Goal: Task Accomplishment & Management: Use online tool/utility

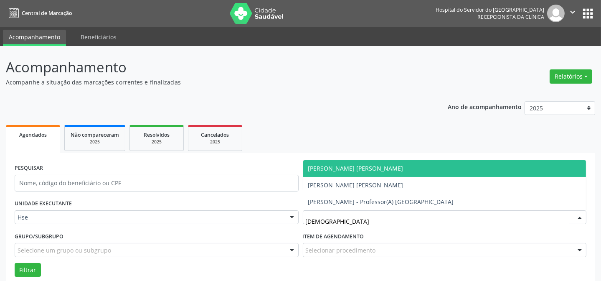
click at [343, 165] on span "[PERSON_NAME] [PERSON_NAME]" at bounding box center [355, 168] width 95 height 8
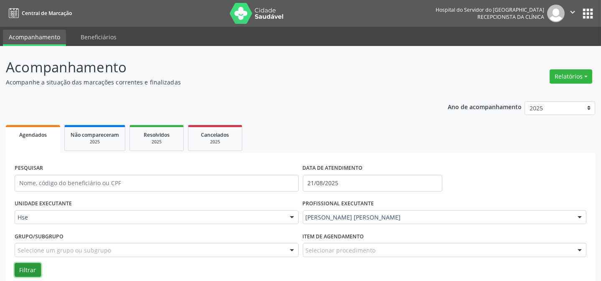
click at [18, 266] on button "Filtrar" at bounding box center [28, 270] width 26 height 14
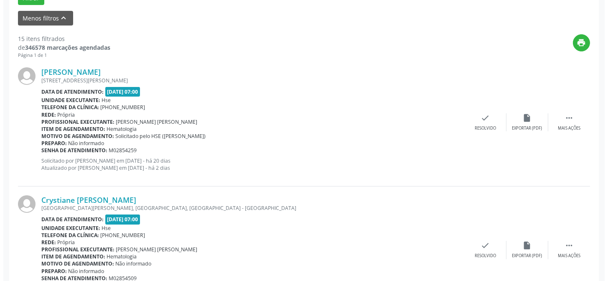
scroll to position [273, 0]
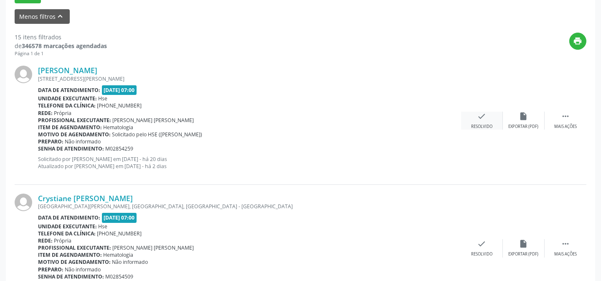
click at [482, 125] on div "Resolvido" at bounding box center [481, 127] width 21 height 6
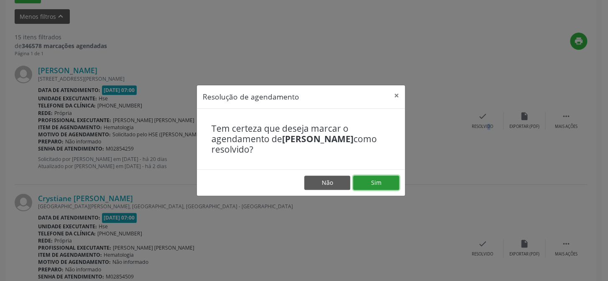
click at [388, 185] on button "Sim" at bounding box center [376, 183] width 46 height 14
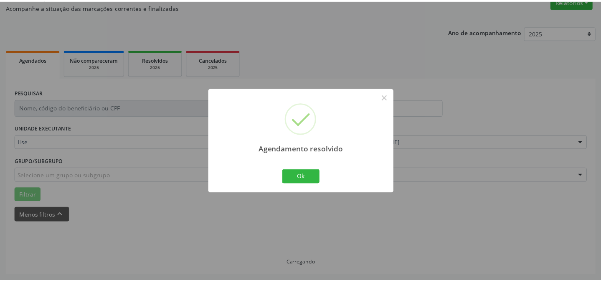
scroll to position [75, 0]
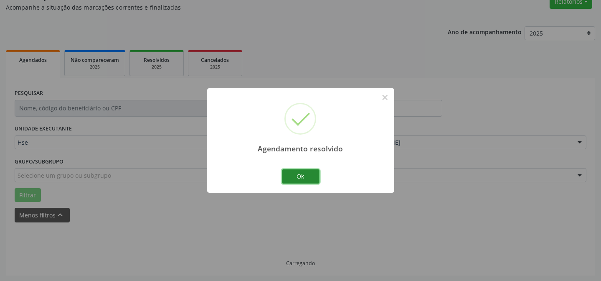
click at [306, 181] on button "Ok" at bounding box center [301, 176] width 38 height 14
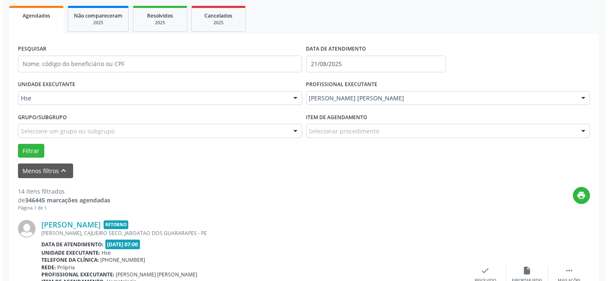
scroll to position [197, 0]
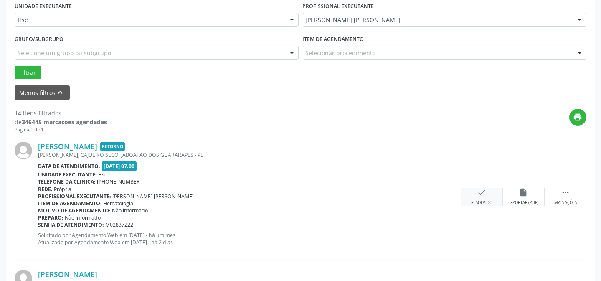
click at [473, 196] on div "check Resolvido" at bounding box center [482, 197] width 42 height 18
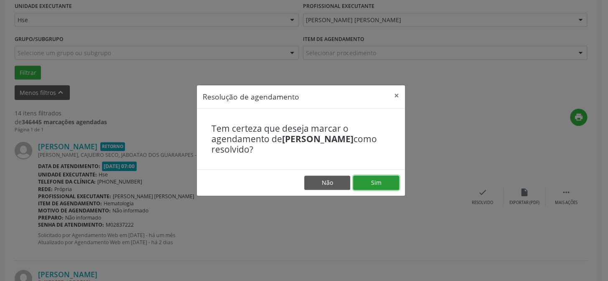
click at [387, 184] on button "Sim" at bounding box center [376, 183] width 46 height 14
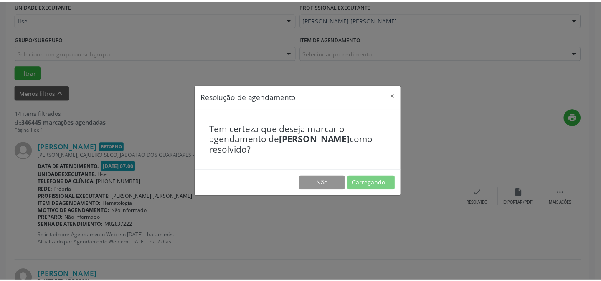
scroll to position [75, 0]
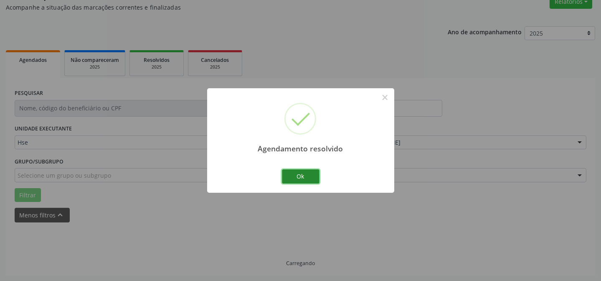
click at [298, 177] on button "Ok" at bounding box center [301, 176] width 38 height 14
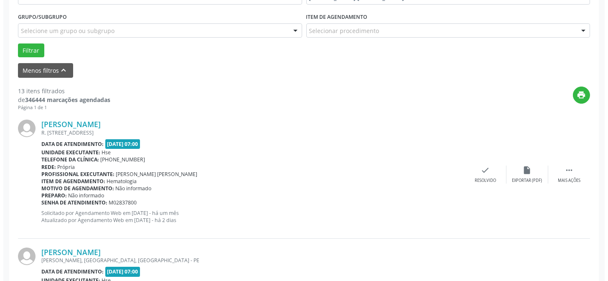
scroll to position [265, 0]
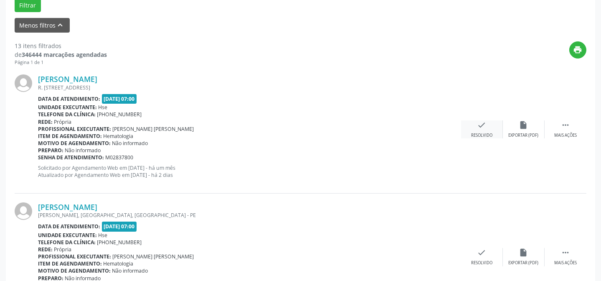
click at [487, 130] on div "check Resolvido" at bounding box center [482, 129] width 42 height 18
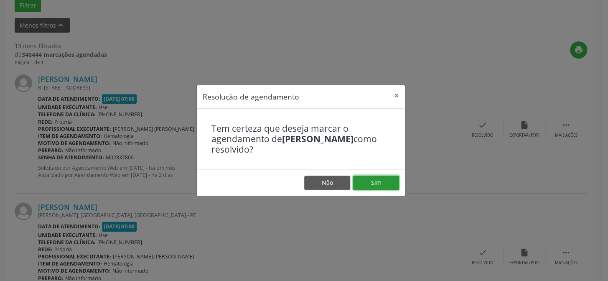
click at [376, 186] on button "Sim" at bounding box center [376, 183] width 46 height 14
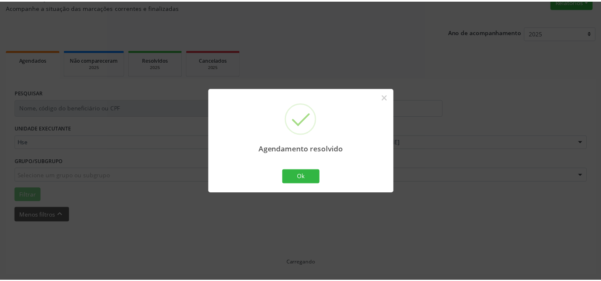
scroll to position [75, 0]
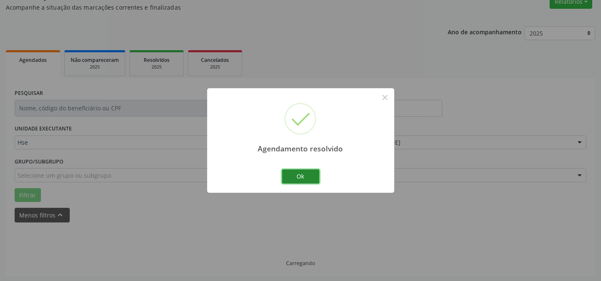
click at [283, 176] on button "Ok" at bounding box center [301, 176] width 38 height 14
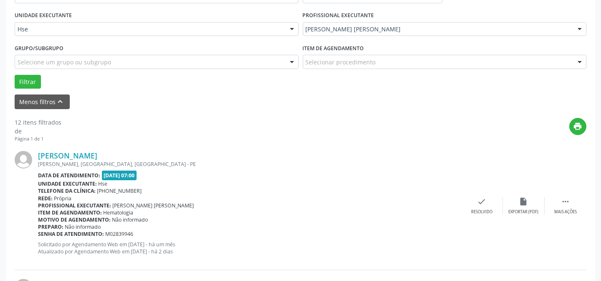
scroll to position [189, 0]
click at [564, 205] on div " Mais ações" at bounding box center [566, 205] width 42 height 18
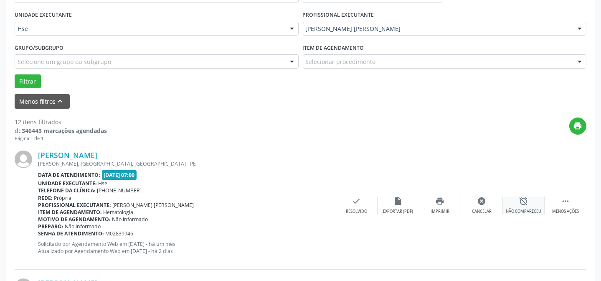
click at [533, 207] on div "alarm_off Não compareceu" at bounding box center [524, 205] width 42 height 18
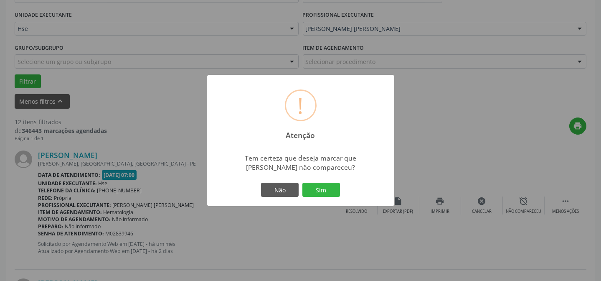
click at [330, 181] on div "Não Sim" at bounding box center [301, 190] width 83 height 18
click at [328, 188] on button "Sim" at bounding box center [322, 190] width 38 height 14
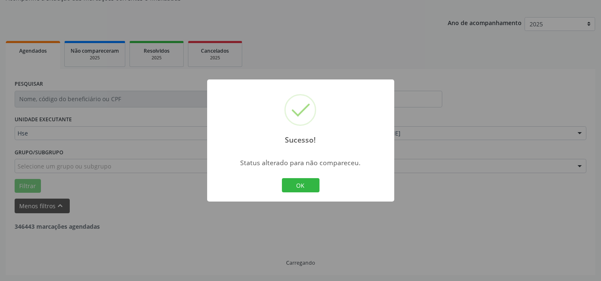
scroll to position [84, 0]
click at [304, 188] on button "OK" at bounding box center [301, 185] width 38 height 14
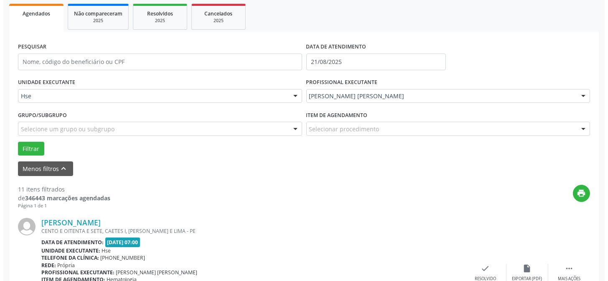
scroll to position [159, 0]
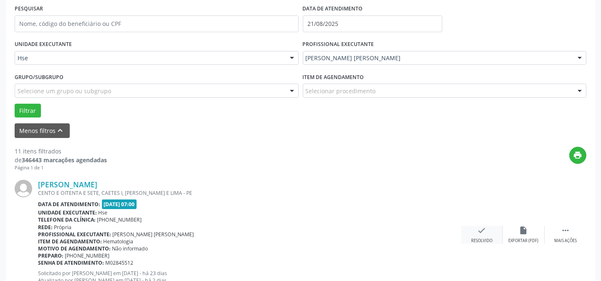
click at [485, 232] on icon "check" at bounding box center [482, 230] width 9 height 9
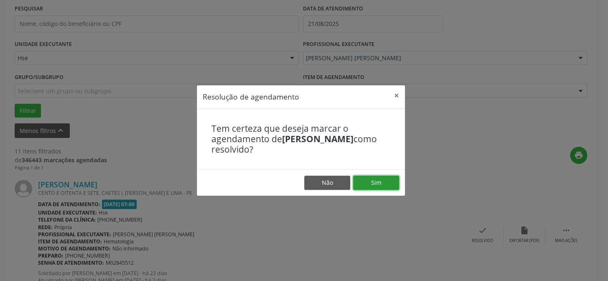
click at [377, 184] on button "Sim" at bounding box center [376, 183] width 46 height 14
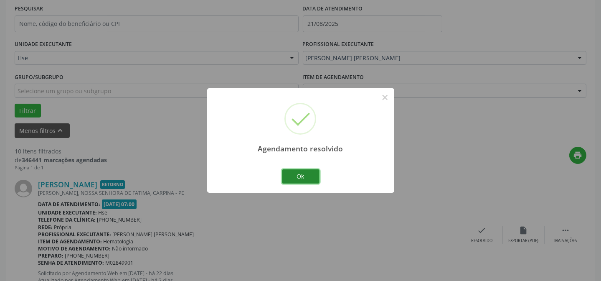
click at [306, 179] on button "Ok" at bounding box center [301, 176] width 38 height 14
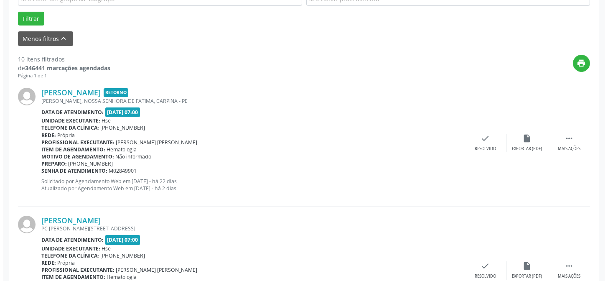
scroll to position [273, 0]
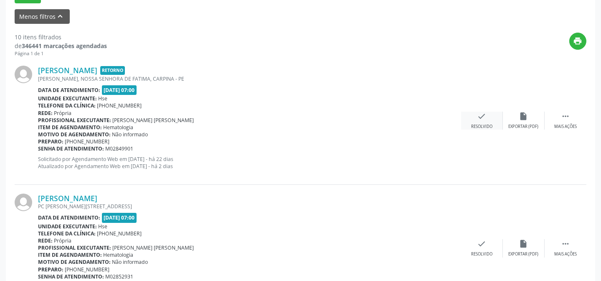
click at [478, 122] on div "check Resolvido" at bounding box center [482, 121] width 42 height 18
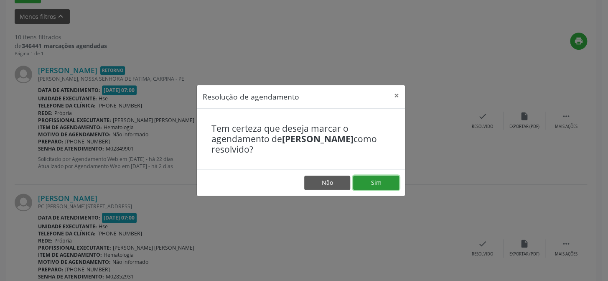
click at [382, 184] on button "Sim" at bounding box center [376, 183] width 46 height 14
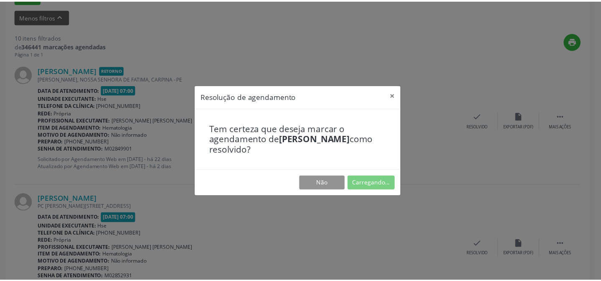
scroll to position [75, 0]
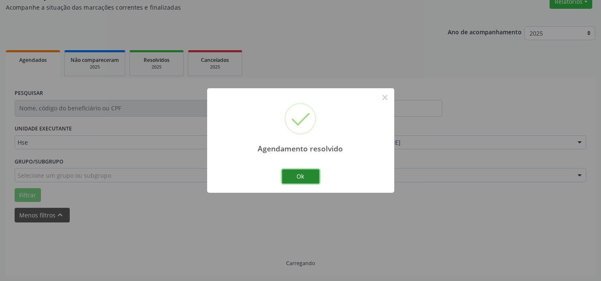
click at [302, 178] on button "Ok" at bounding box center [301, 176] width 38 height 14
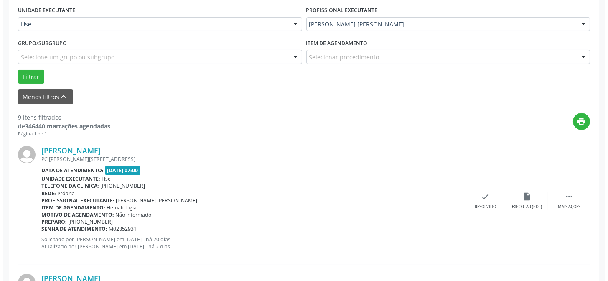
scroll to position [197, 0]
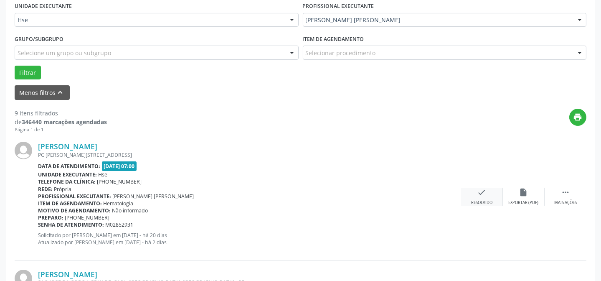
click at [482, 201] on div "Resolvido" at bounding box center [481, 203] width 21 height 6
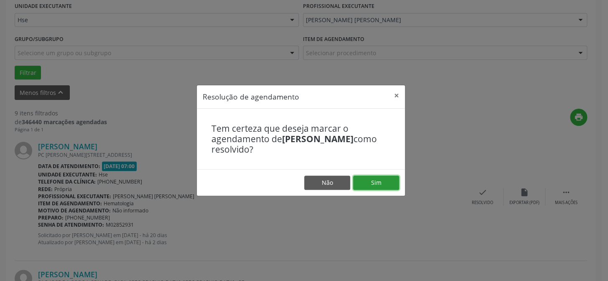
click at [390, 187] on button "Sim" at bounding box center [376, 183] width 46 height 14
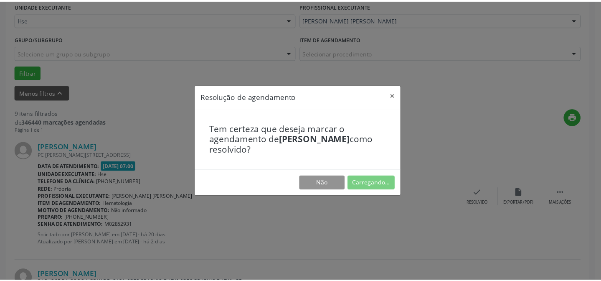
scroll to position [75, 0]
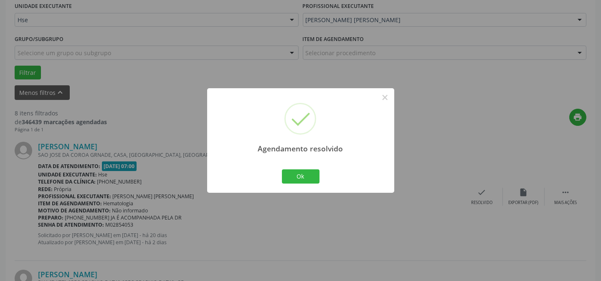
click at [289, 167] on div "Agendamento resolvido × Ok Cancel" at bounding box center [300, 140] width 187 height 104
click at [289, 176] on button "Ok" at bounding box center [301, 176] width 38 height 14
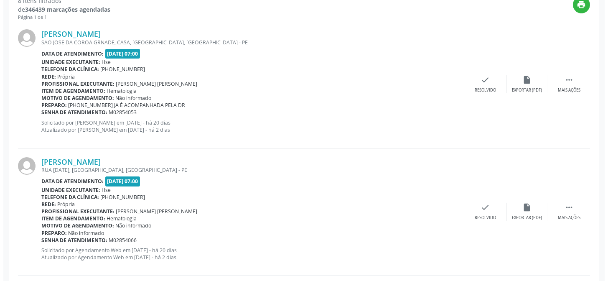
scroll to position [311, 0]
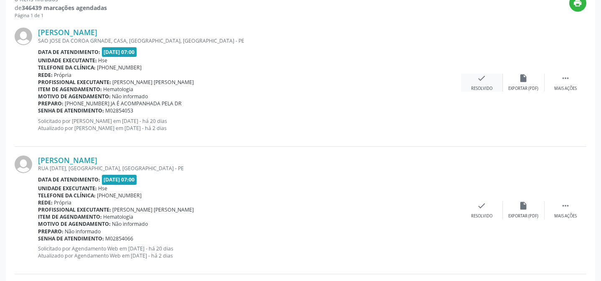
click at [486, 83] on div "check Resolvido" at bounding box center [482, 83] width 42 height 18
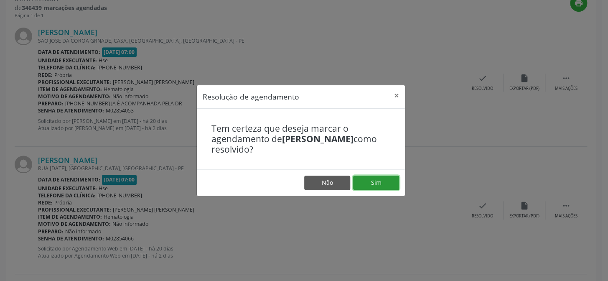
click at [383, 188] on button "Sim" at bounding box center [376, 183] width 46 height 14
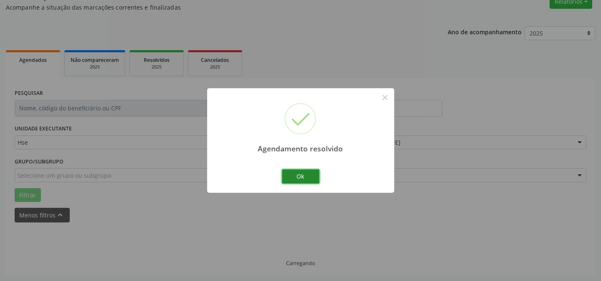
click at [310, 176] on button "Ok" at bounding box center [301, 176] width 38 height 14
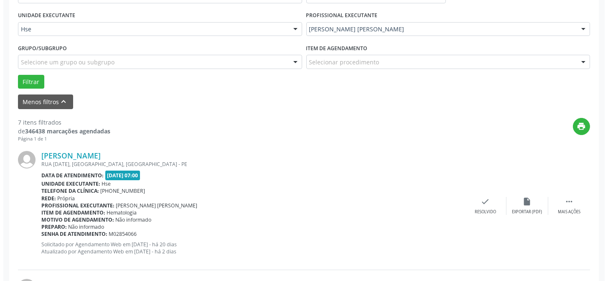
scroll to position [227, 0]
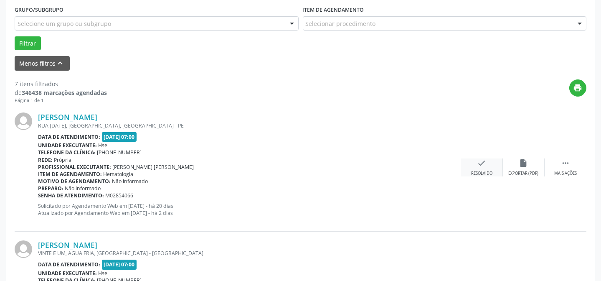
click at [480, 165] on icon "check" at bounding box center [482, 162] width 9 height 9
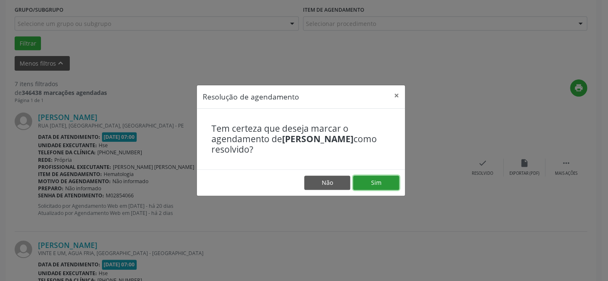
click at [382, 187] on button "Sim" at bounding box center [376, 183] width 46 height 14
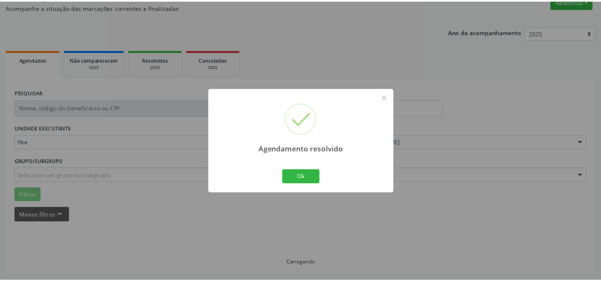
scroll to position [75, 0]
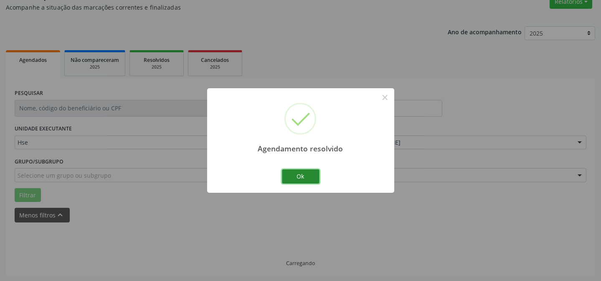
click at [293, 181] on button "Ok" at bounding box center [301, 176] width 38 height 14
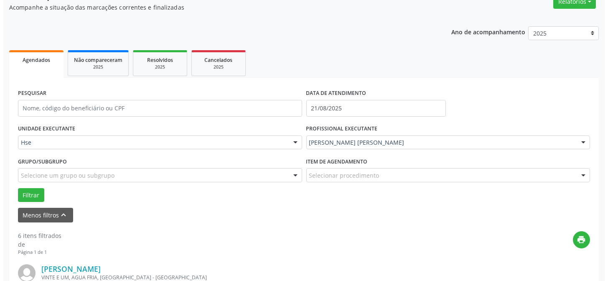
scroll to position [189, 0]
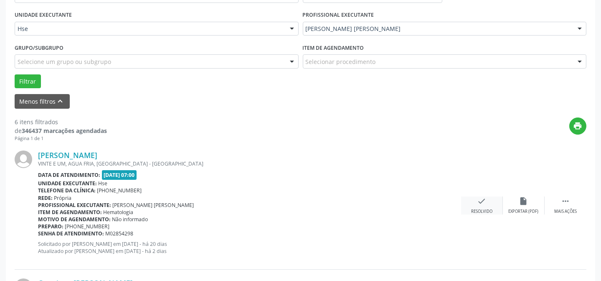
click at [482, 209] on div "Resolvido" at bounding box center [481, 212] width 21 height 6
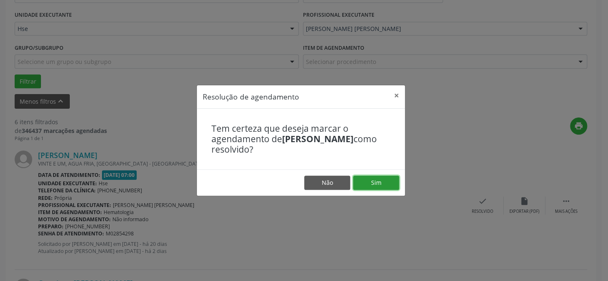
click at [375, 188] on button "Sim" at bounding box center [376, 183] width 46 height 14
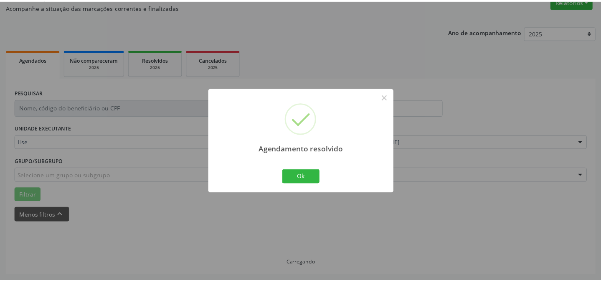
scroll to position [75, 0]
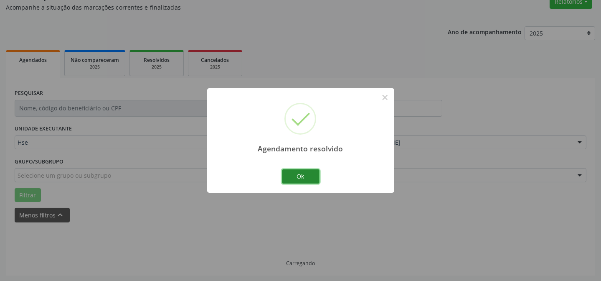
click at [302, 174] on button "Ok" at bounding box center [301, 176] width 38 height 14
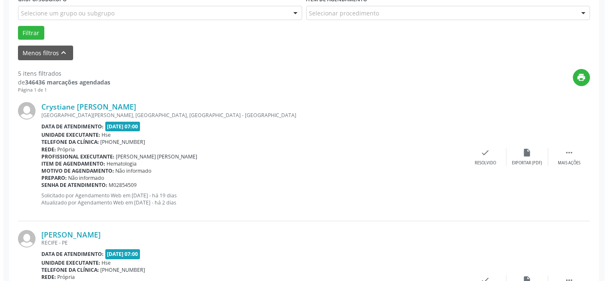
scroll to position [303, 0]
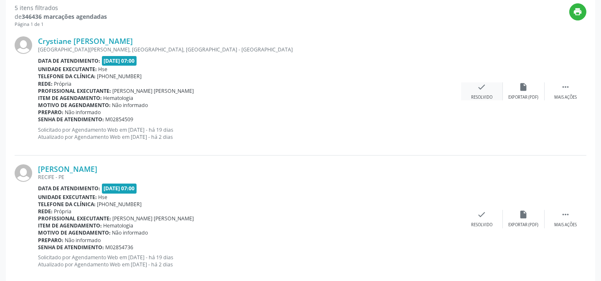
click at [477, 92] on div "check Resolvido" at bounding box center [482, 91] width 42 height 18
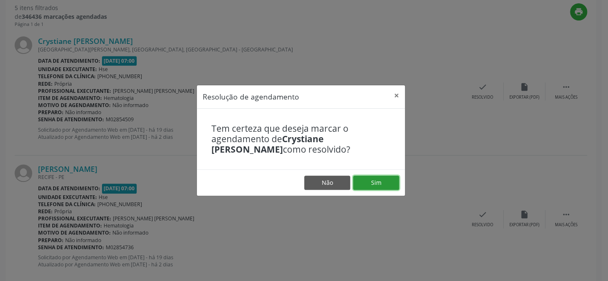
click at [381, 183] on button "Sim" at bounding box center [376, 183] width 46 height 14
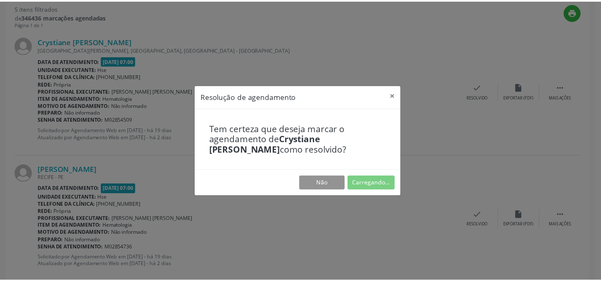
scroll to position [75, 0]
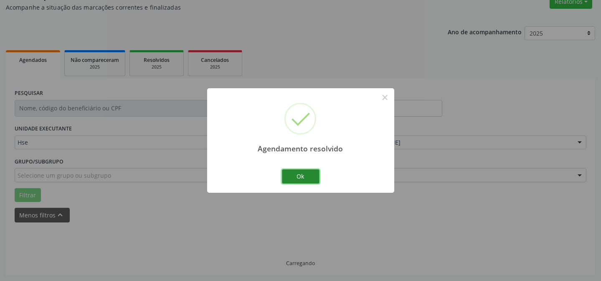
click at [308, 176] on button "Ok" at bounding box center [301, 176] width 38 height 14
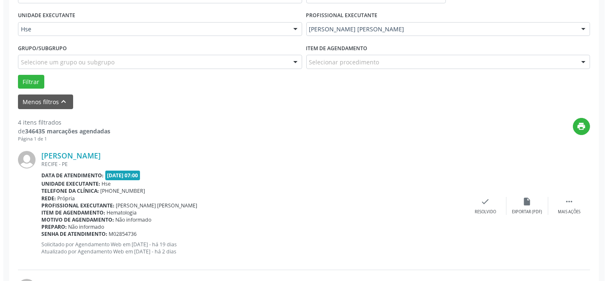
scroll to position [189, 0]
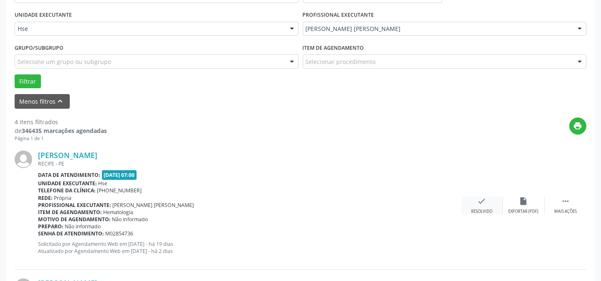
click at [478, 200] on icon "check" at bounding box center [482, 200] width 9 height 9
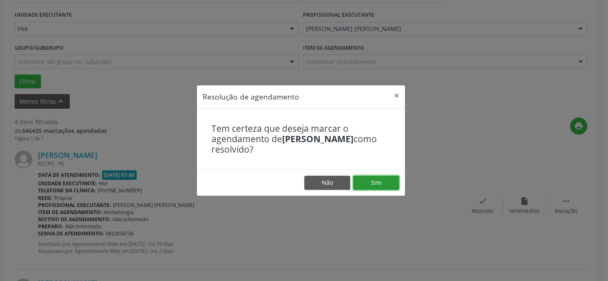
click at [388, 183] on button "Sim" at bounding box center [376, 183] width 46 height 14
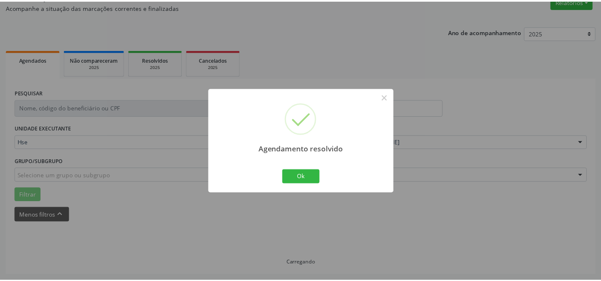
scroll to position [75, 0]
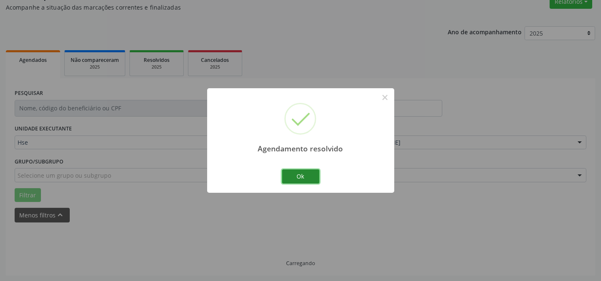
click at [302, 170] on button "Ok" at bounding box center [301, 176] width 38 height 14
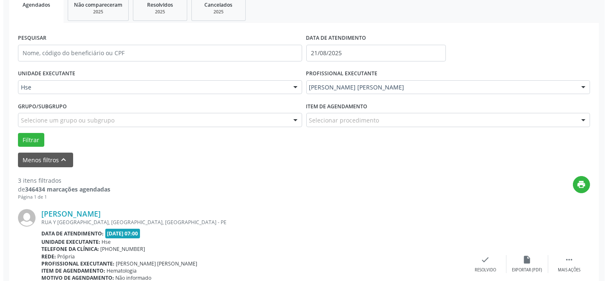
scroll to position [189, 0]
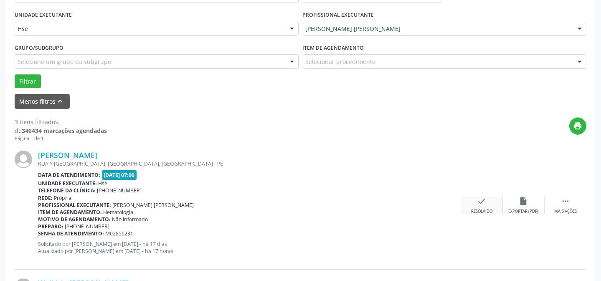
click at [477, 204] on div "check Resolvido" at bounding box center [482, 205] width 42 height 18
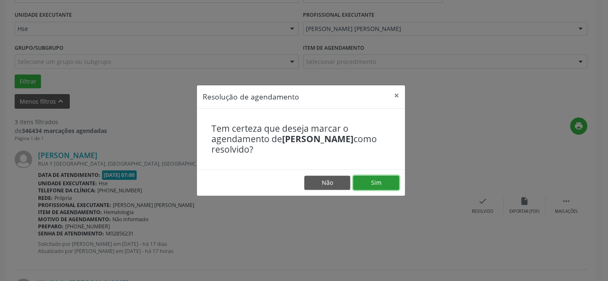
click at [362, 178] on button "Sim" at bounding box center [376, 183] width 46 height 14
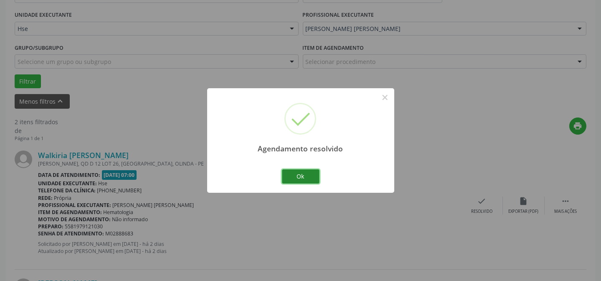
click at [290, 175] on button "Ok" at bounding box center [301, 176] width 38 height 14
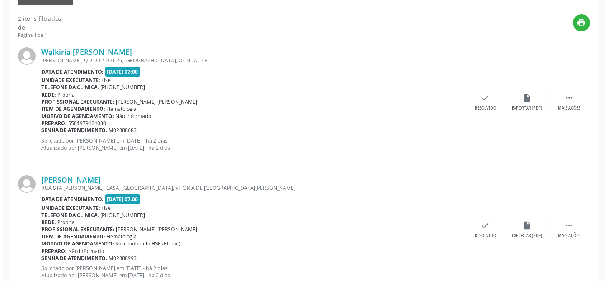
scroll to position [303, 0]
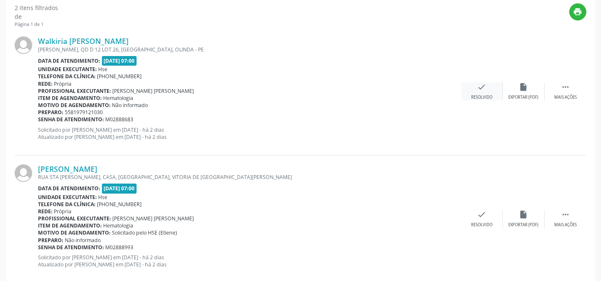
click at [475, 94] on div "Resolvido" at bounding box center [481, 97] width 21 height 6
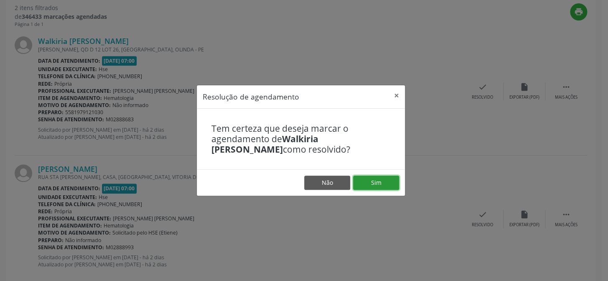
click at [380, 177] on button "Sim" at bounding box center [376, 183] width 46 height 14
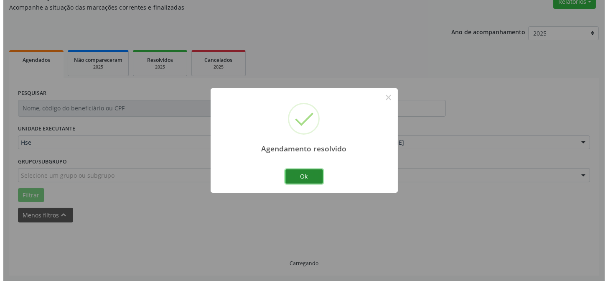
scroll to position [191, 0]
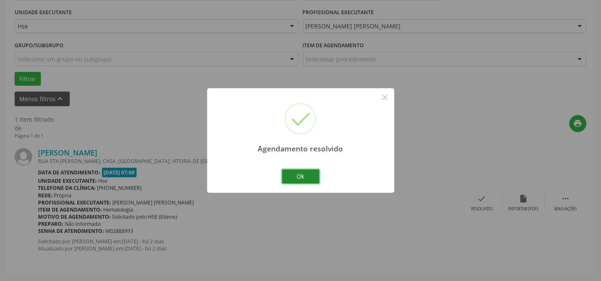
click at [313, 179] on button "Ok" at bounding box center [301, 176] width 38 height 14
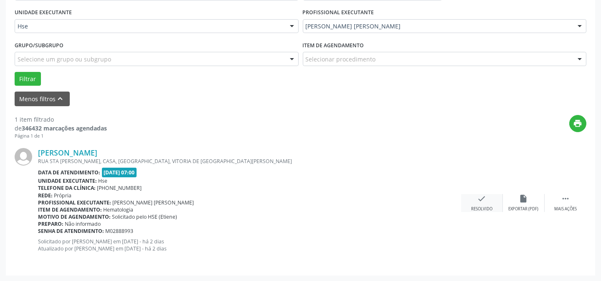
click at [477, 201] on div "check Resolvido" at bounding box center [482, 203] width 42 height 18
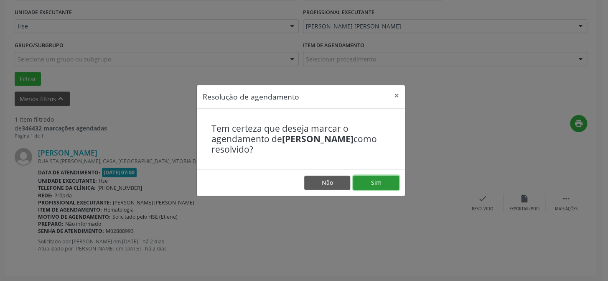
click at [377, 184] on button "Sim" at bounding box center [376, 183] width 46 height 14
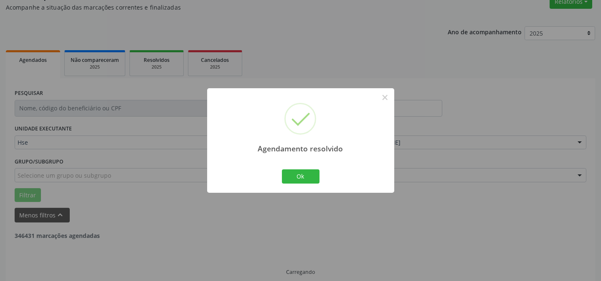
scroll to position [84, 0]
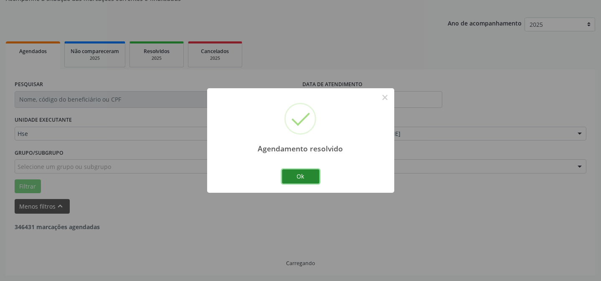
click at [313, 178] on button "Ok" at bounding box center [301, 176] width 38 height 14
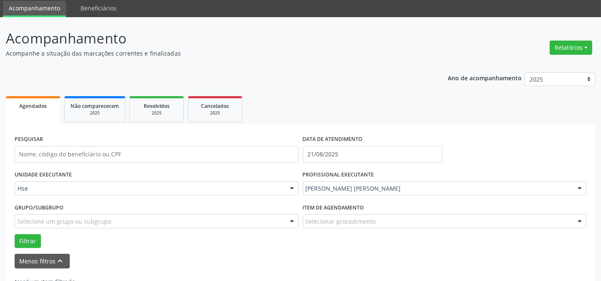
scroll to position [0, 0]
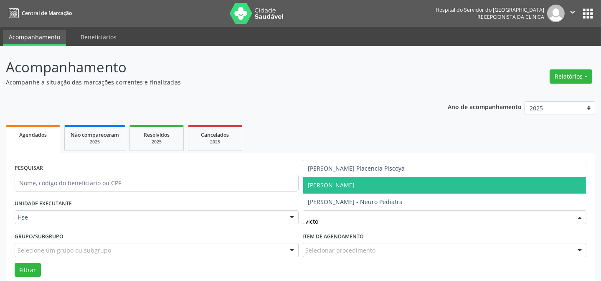
type input "victor"
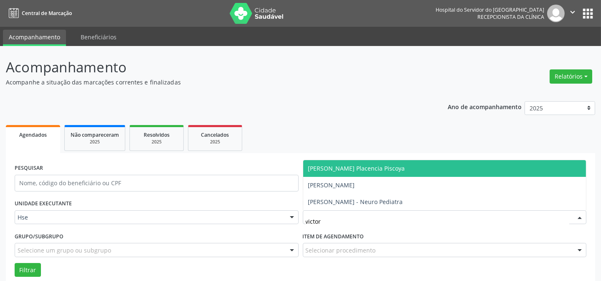
click at [363, 171] on span "[PERSON_NAME] Placencia Piscoya" at bounding box center [356, 168] width 97 height 8
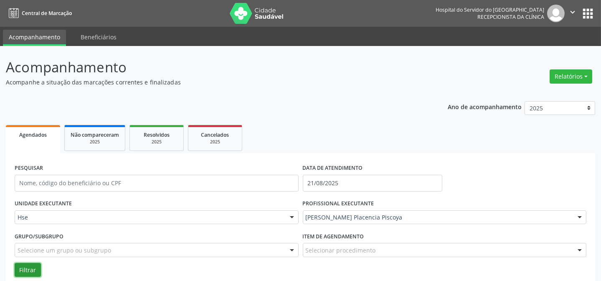
click at [28, 275] on button "Filtrar" at bounding box center [28, 270] width 26 height 14
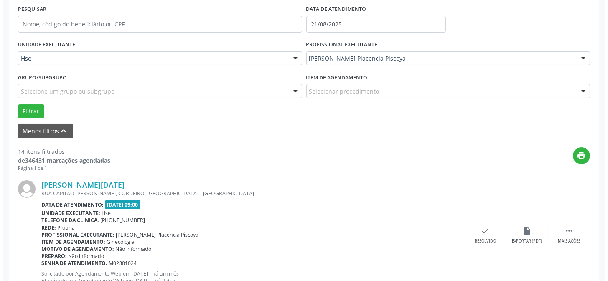
scroll to position [159, 0]
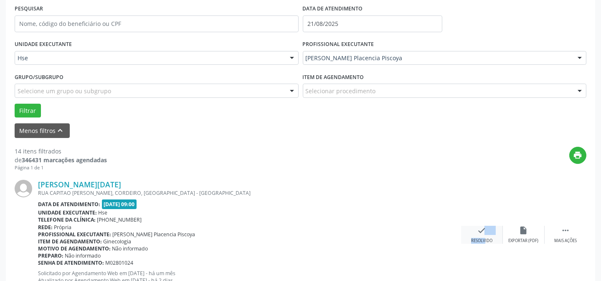
click at [477, 234] on div "check Resolvido" at bounding box center [482, 235] width 42 height 18
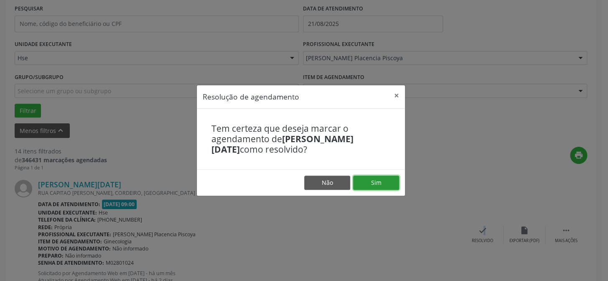
click at [375, 189] on button "Sim" at bounding box center [376, 183] width 46 height 14
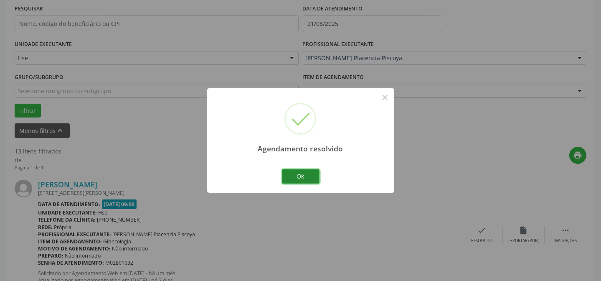
click at [303, 178] on button "Ok" at bounding box center [301, 176] width 38 height 14
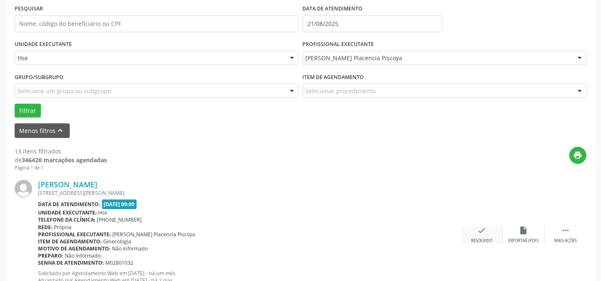
click at [466, 234] on div "check Resolvido" at bounding box center [482, 235] width 42 height 18
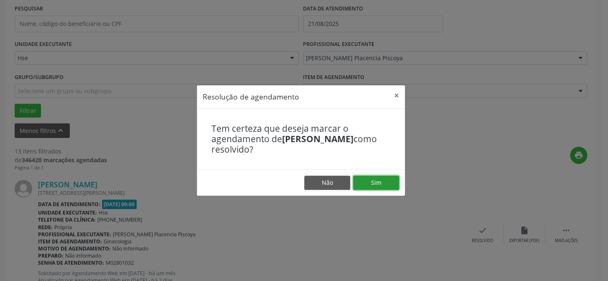
click at [381, 181] on button "Sim" at bounding box center [376, 183] width 46 height 14
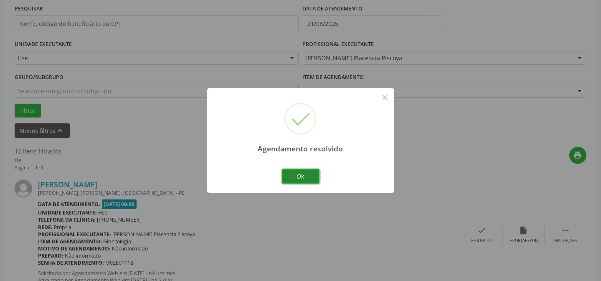
click at [305, 173] on button "Ok" at bounding box center [301, 176] width 38 height 14
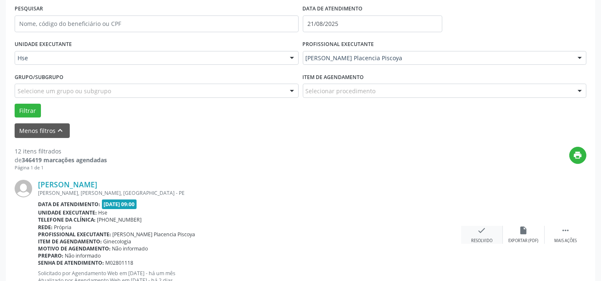
click at [480, 229] on icon "check" at bounding box center [482, 230] width 9 height 9
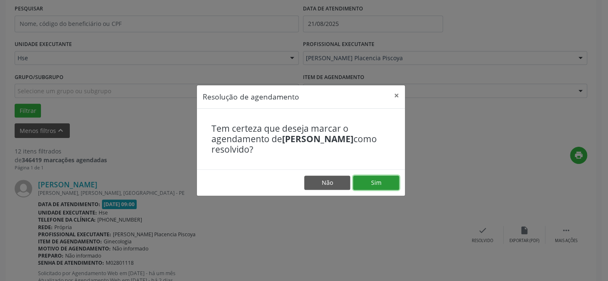
click at [387, 184] on button "Sim" at bounding box center [376, 183] width 46 height 14
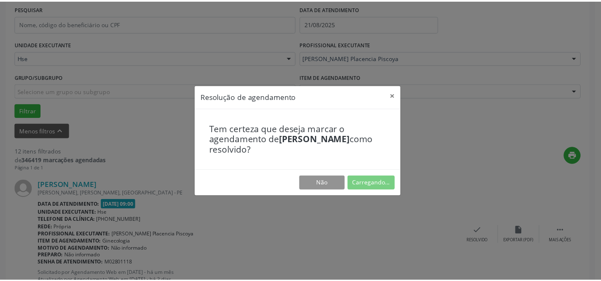
scroll to position [75, 0]
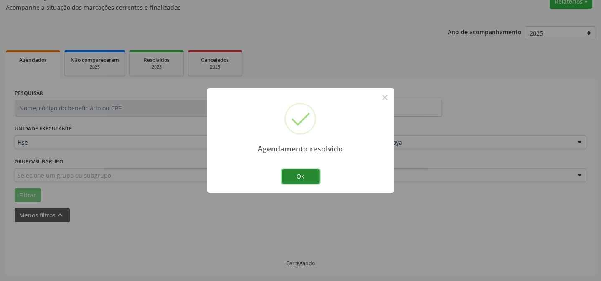
click at [306, 179] on button "Ok" at bounding box center [301, 176] width 38 height 14
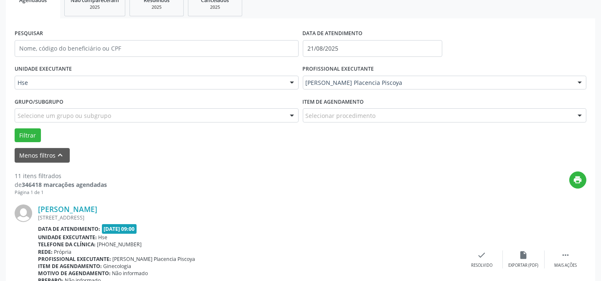
scroll to position [150, 0]
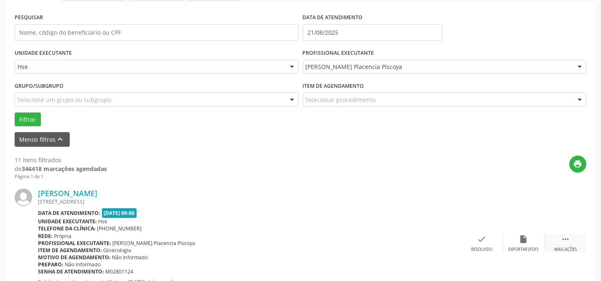
click at [558, 237] on div " Mais ações" at bounding box center [566, 243] width 42 height 18
click at [525, 236] on icon "alarm_off" at bounding box center [524, 238] width 9 height 9
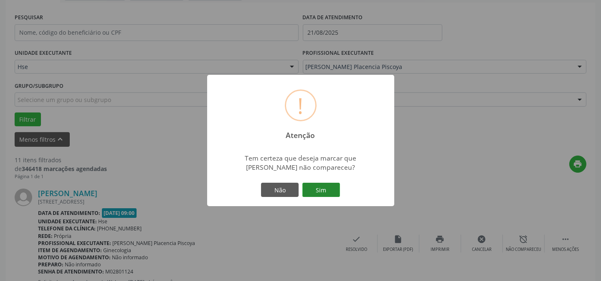
click at [324, 193] on button "Sim" at bounding box center [322, 190] width 38 height 14
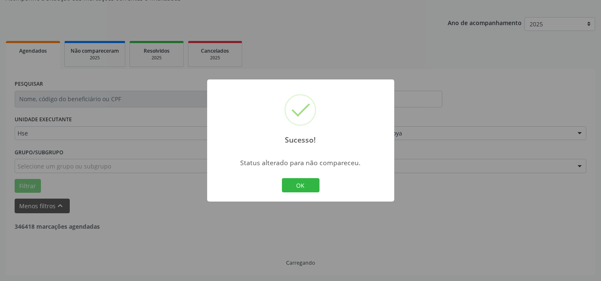
scroll to position [84, 0]
click at [305, 189] on button "OK" at bounding box center [301, 185] width 38 height 14
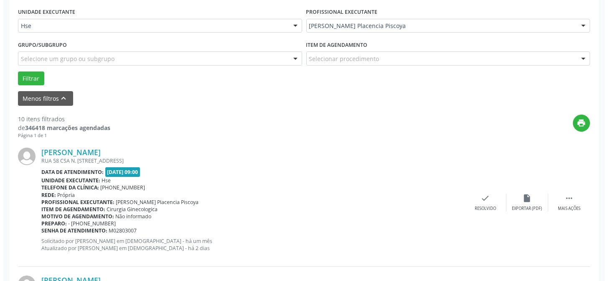
scroll to position [197, 0]
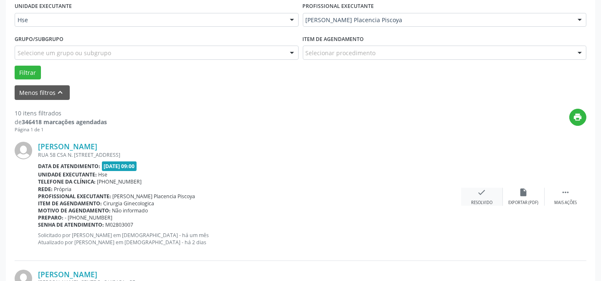
click at [478, 198] on div "check Resolvido" at bounding box center [482, 197] width 42 height 18
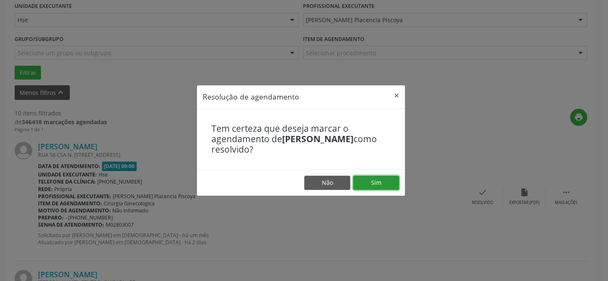
click at [358, 181] on button "Sim" at bounding box center [376, 183] width 46 height 14
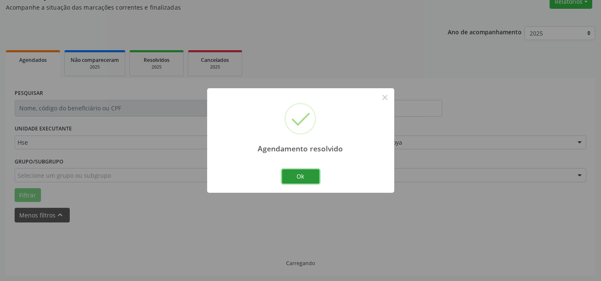
click at [298, 181] on button "Ok" at bounding box center [301, 176] width 38 height 14
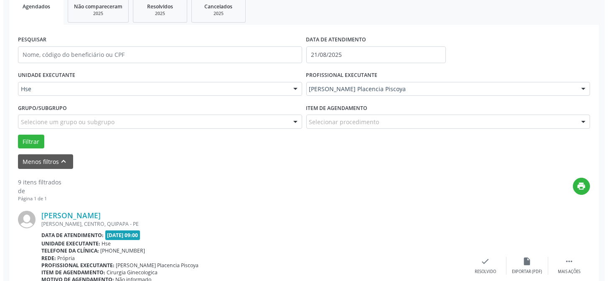
scroll to position [189, 0]
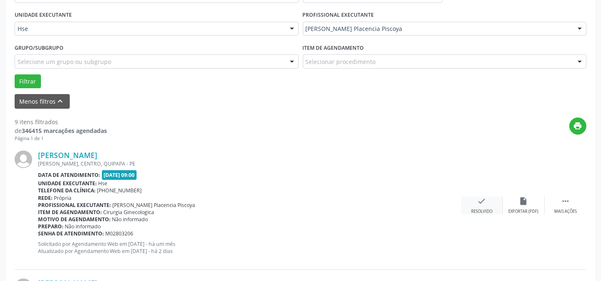
click at [480, 202] on icon "check" at bounding box center [482, 200] width 9 height 9
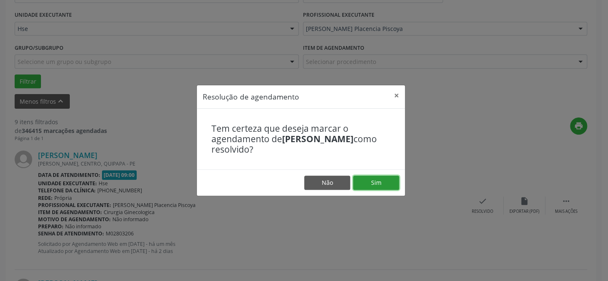
click at [382, 179] on button "Sim" at bounding box center [376, 183] width 46 height 14
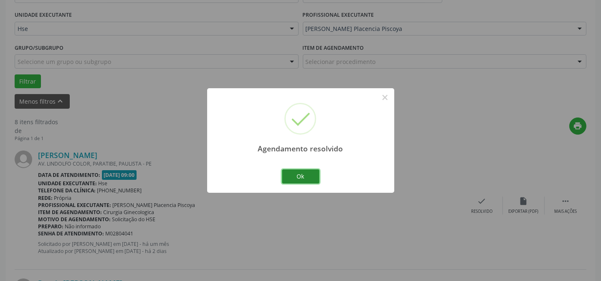
click at [313, 181] on button "Ok" at bounding box center [301, 176] width 38 height 14
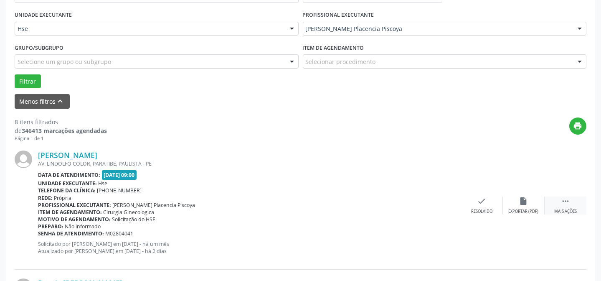
click at [566, 210] on div "Mais ações" at bounding box center [566, 212] width 23 height 6
click at [521, 204] on icon "alarm_off" at bounding box center [524, 200] width 9 height 9
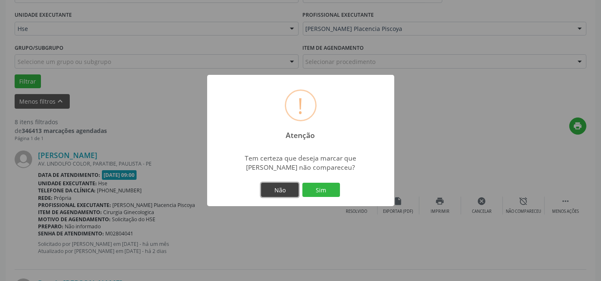
click at [298, 196] on button "Não" at bounding box center [280, 190] width 38 height 14
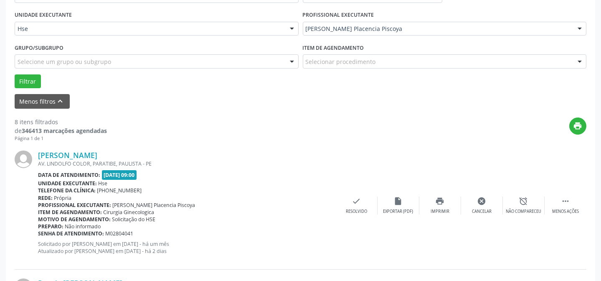
click at [522, 214] on div "[PERSON_NAME] AV. LINDOLFO COLOR, PARATIBE, PAULISTA - PE Data de atendimento: …" at bounding box center [301, 205] width 572 height 127
click at [521, 209] on div "Não compareceu" at bounding box center [524, 212] width 36 height 6
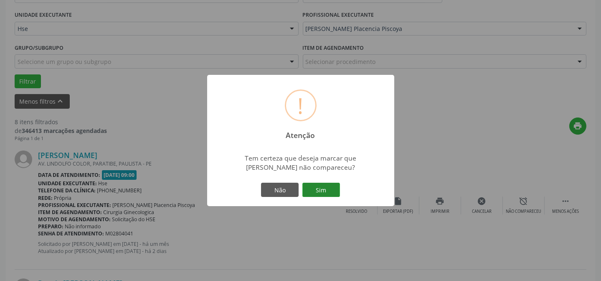
click at [324, 189] on button "Sim" at bounding box center [322, 190] width 38 height 14
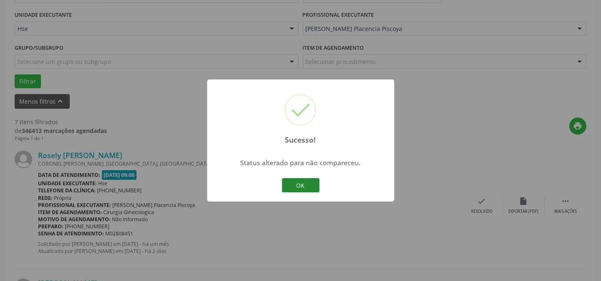
click at [297, 180] on button "OK" at bounding box center [301, 185] width 38 height 14
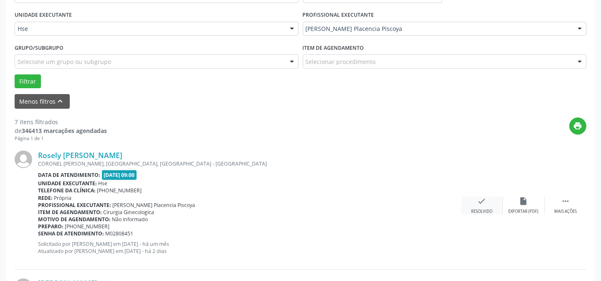
click at [482, 199] on icon "check" at bounding box center [482, 200] width 9 height 9
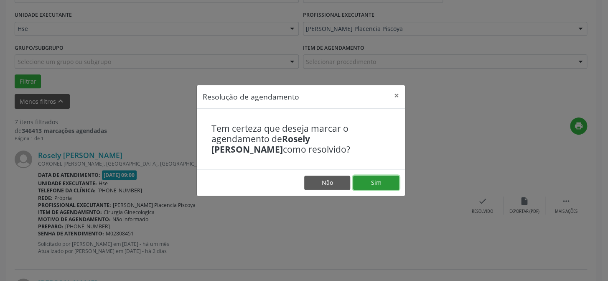
click at [380, 180] on button "Sim" at bounding box center [376, 183] width 46 height 14
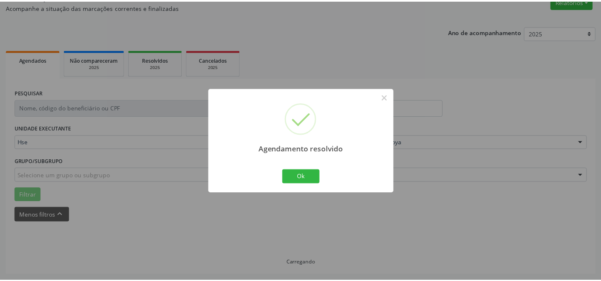
scroll to position [75, 0]
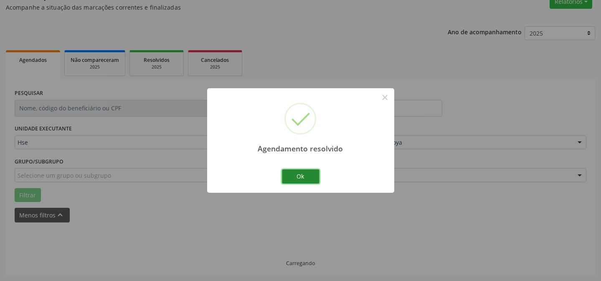
click at [306, 182] on button "Ok" at bounding box center [301, 176] width 38 height 14
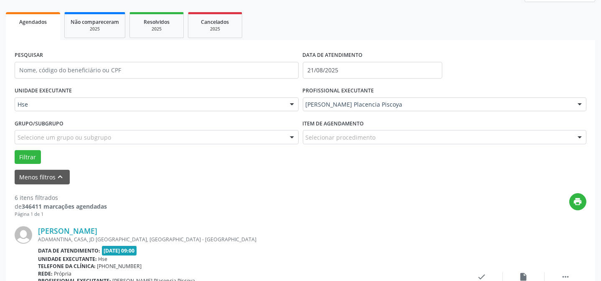
scroll to position [150, 0]
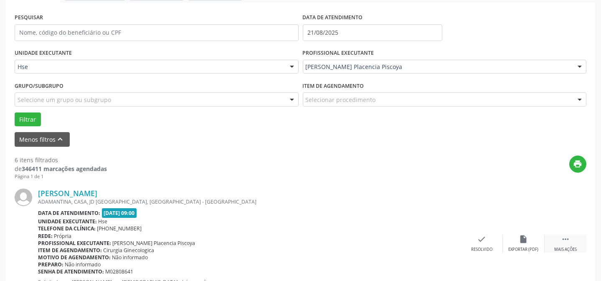
click at [566, 242] on icon "" at bounding box center [565, 238] width 9 height 9
click at [522, 238] on icon "alarm_off" at bounding box center [524, 238] width 9 height 9
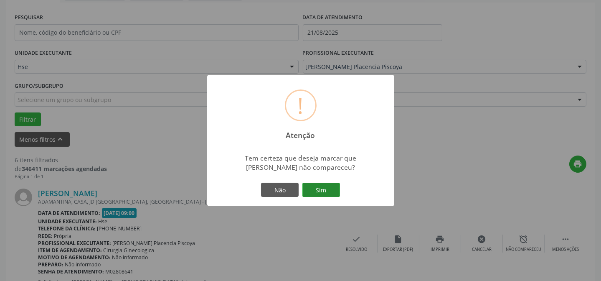
click at [326, 187] on button "Sim" at bounding box center [322, 190] width 38 height 14
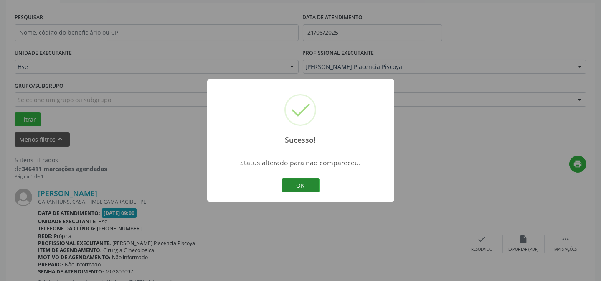
click at [303, 185] on button "OK" at bounding box center [301, 185] width 38 height 14
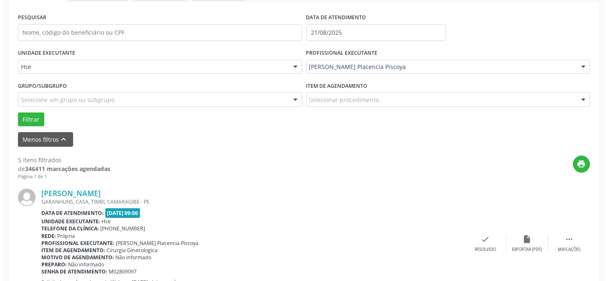
scroll to position [189, 0]
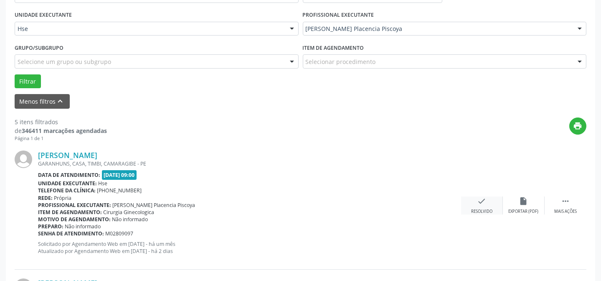
click at [470, 205] on div "check Resolvido" at bounding box center [482, 205] width 42 height 18
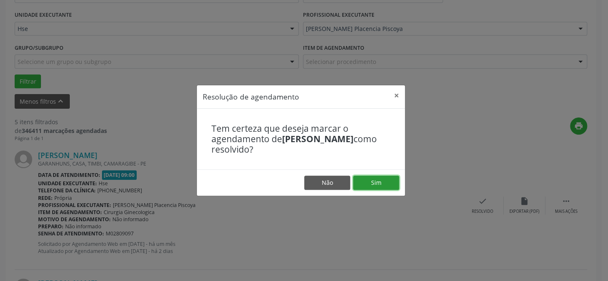
click at [384, 184] on button "Sim" at bounding box center [376, 183] width 46 height 14
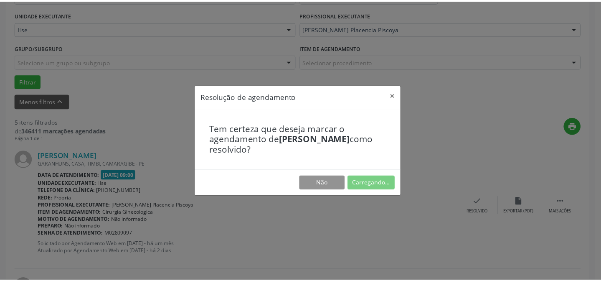
scroll to position [75, 0]
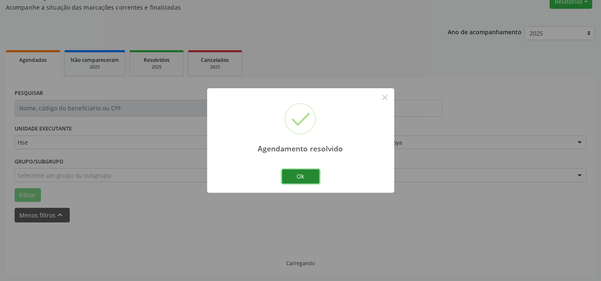
click at [309, 180] on button "Ok" at bounding box center [301, 176] width 38 height 14
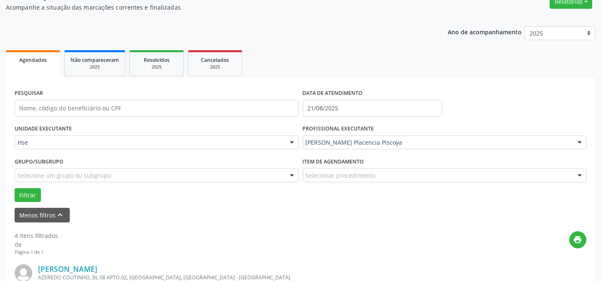
scroll to position [150, 0]
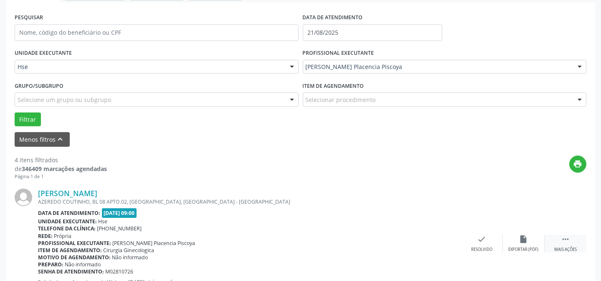
click at [568, 237] on icon "" at bounding box center [565, 238] width 9 height 9
click at [519, 230] on div "[PERSON_NAME] AZEREDO COUTINHO, BL 08 APTO.02, [GEOGRAPHIC_DATA], [GEOGRAPHIC_D…" at bounding box center [301, 243] width 572 height 127
click at [520, 240] on icon "alarm_off" at bounding box center [524, 238] width 9 height 9
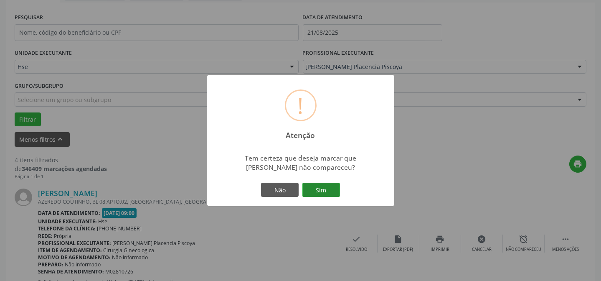
click at [336, 193] on button "Sim" at bounding box center [322, 190] width 38 height 14
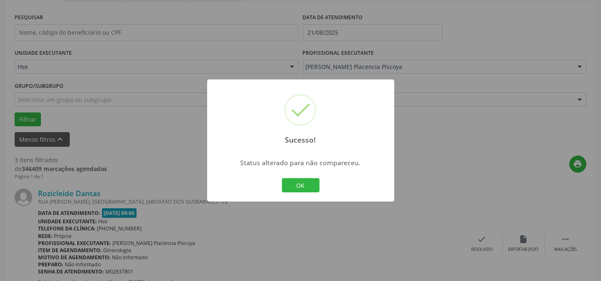
click at [290, 192] on div "OK Cancel" at bounding box center [300, 185] width 41 height 18
click at [290, 182] on button "OK" at bounding box center [301, 185] width 38 height 14
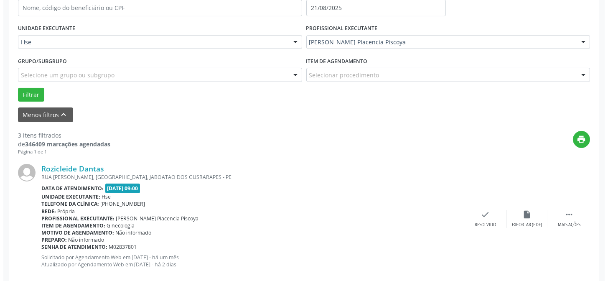
scroll to position [189, 0]
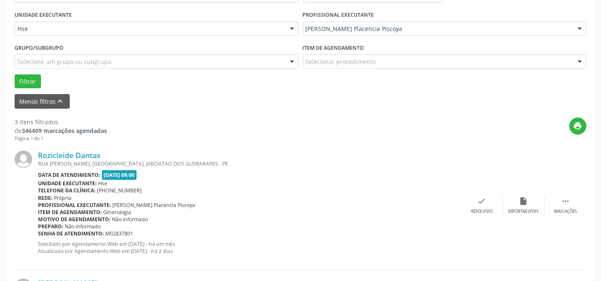
click at [468, 217] on div "Rozicleide Dantas RUA [PERSON_NAME][GEOGRAPHIC_DATA], [GEOGRAPHIC_DATA], JABOAT…" at bounding box center [301, 205] width 572 height 127
click at [475, 199] on div "check Resolvido" at bounding box center [482, 205] width 42 height 18
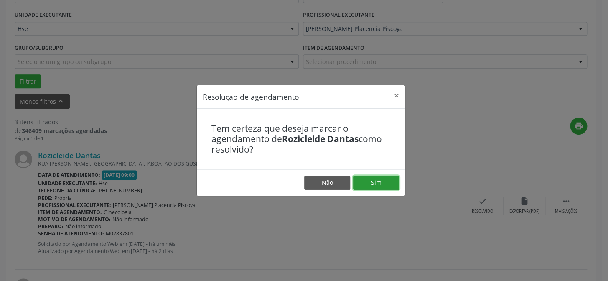
click at [372, 184] on button "Sim" at bounding box center [376, 183] width 46 height 14
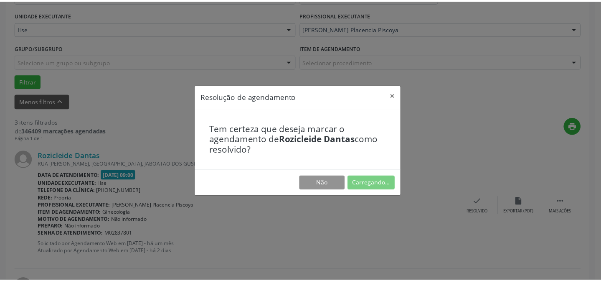
scroll to position [75, 0]
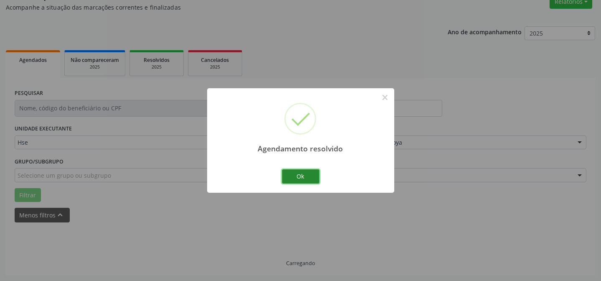
click at [316, 176] on button "Ok" at bounding box center [301, 176] width 38 height 14
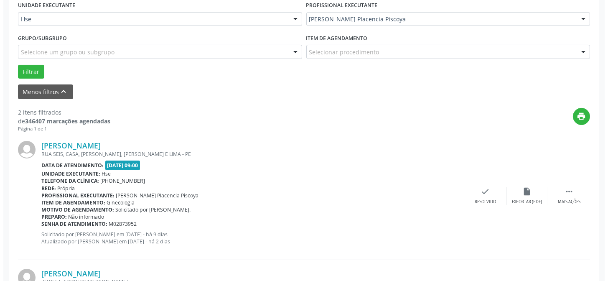
scroll to position [227, 0]
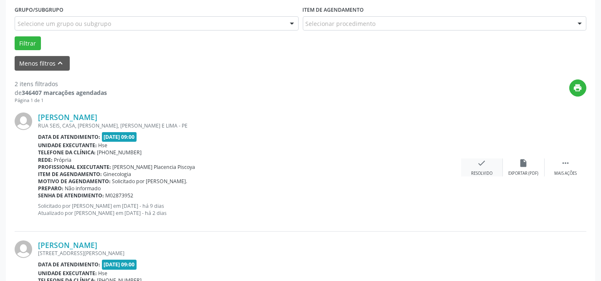
click at [479, 166] on icon "check" at bounding box center [482, 162] width 9 height 9
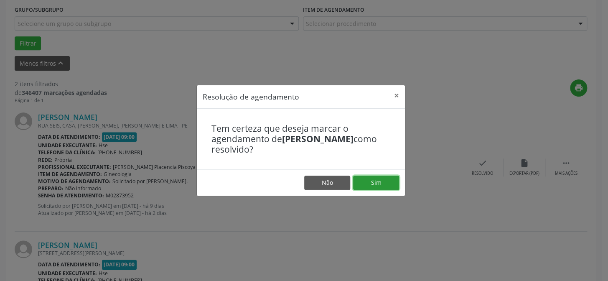
click at [388, 181] on button "Sim" at bounding box center [376, 183] width 46 height 14
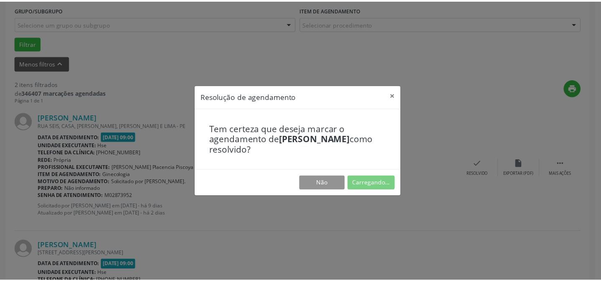
scroll to position [75, 0]
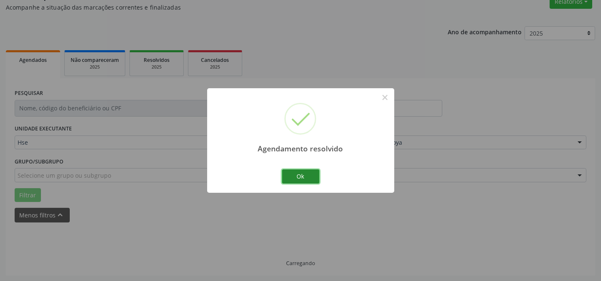
click at [310, 174] on button "Ok" at bounding box center [301, 176] width 38 height 14
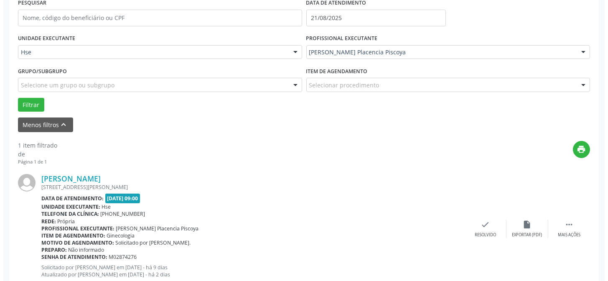
scroll to position [189, 0]
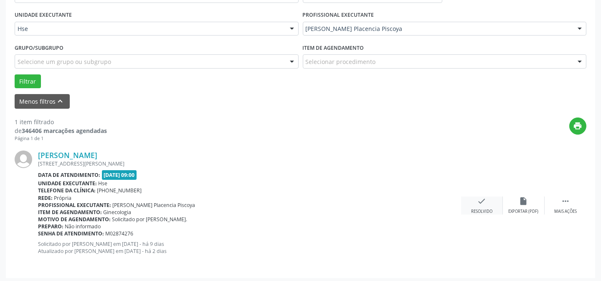
click at [470, 199] on div "check Resolvido" at bounding box center [482, 205] width 42 height 18
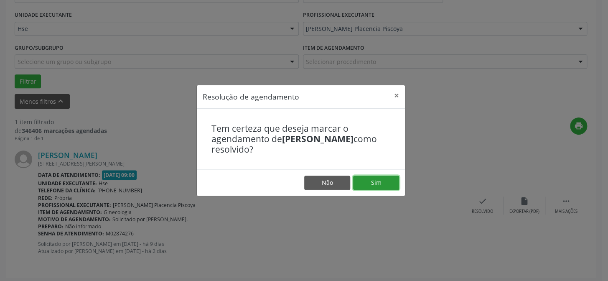
click at [383, 186] on button "Sim" at bounding box center [376, 183] width 46 height 14
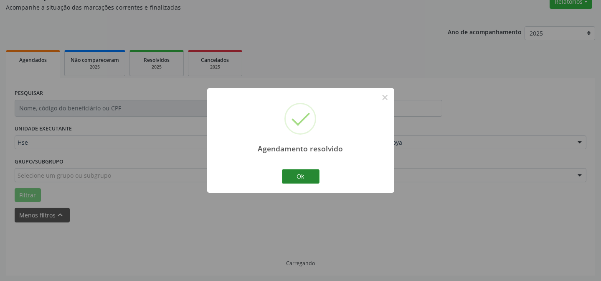
scroll to position [56, 0]
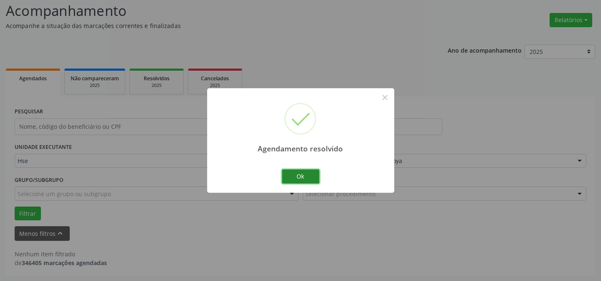
click at [304, 175] on button "Ok" at bounding box center [301, 176] width 38 height 14
